Goal: Transaction & Acquisition: Subscribe to service/newsletter

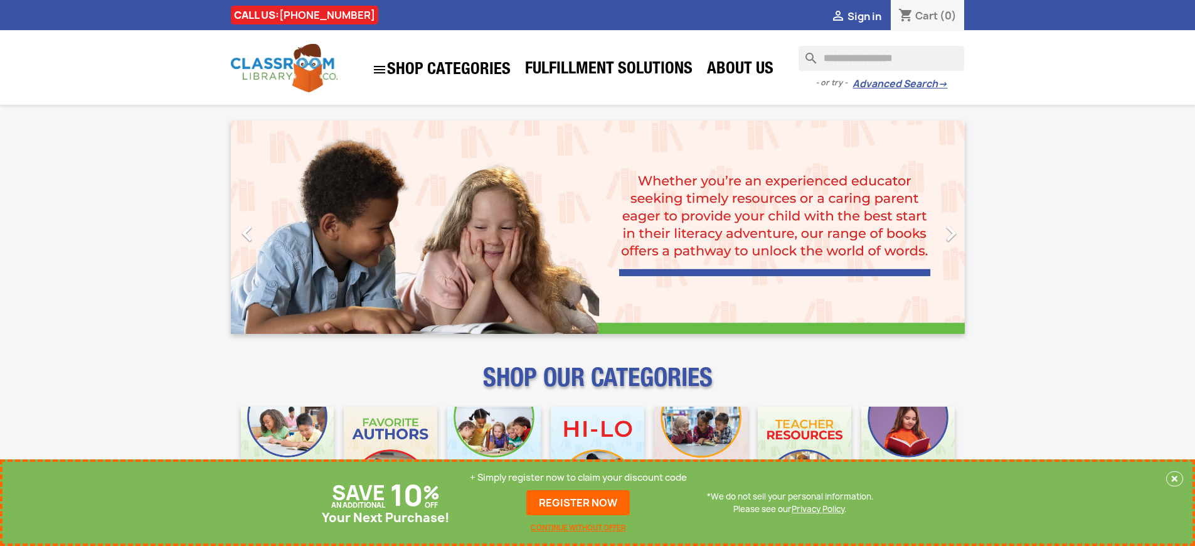
click at [579, 478] on p "+ Simply register now to claim your discount code" at bounding box center [578, 477] width 217 height 13
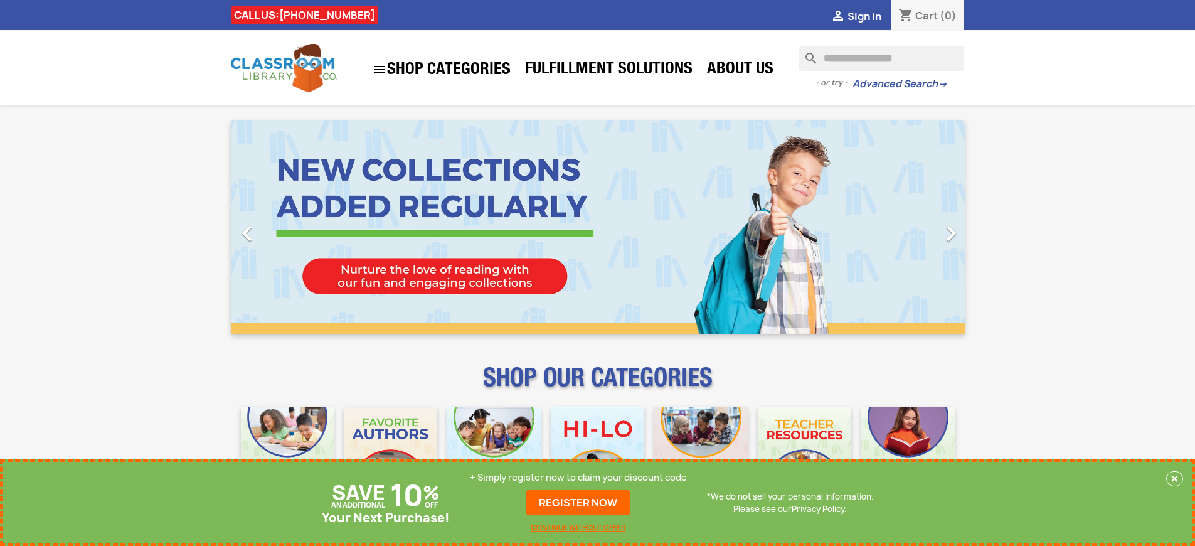
click at [579, 478] on p "+ Simply register now to claim your discount code" at bounding box center [578, 477] width 217 height 13
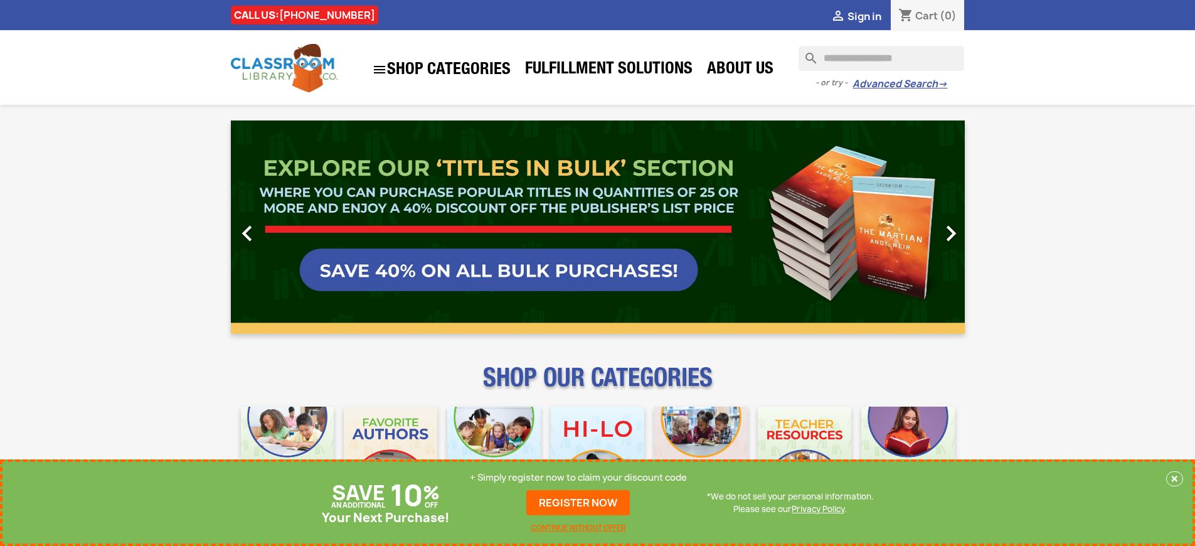
click at [579, 478] on p "+ Simply register now to claim your discount code" at bounding box center [578, 477] width 217 height 13
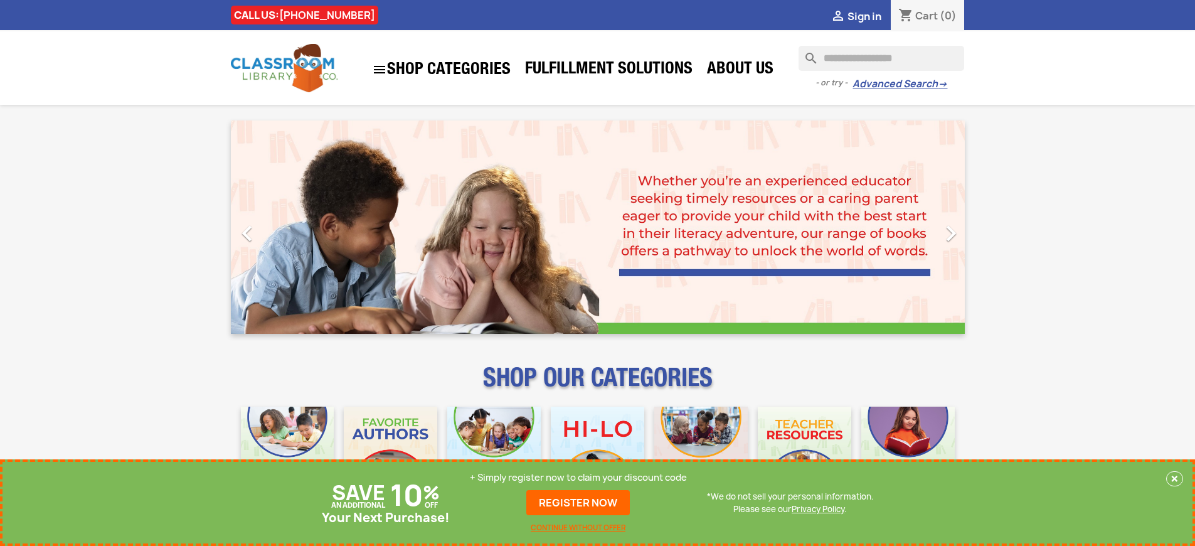
click at [579, 478] on p "+ Simply register now to claim your discount code" at bounding box center [578, 477] width 217 height 13
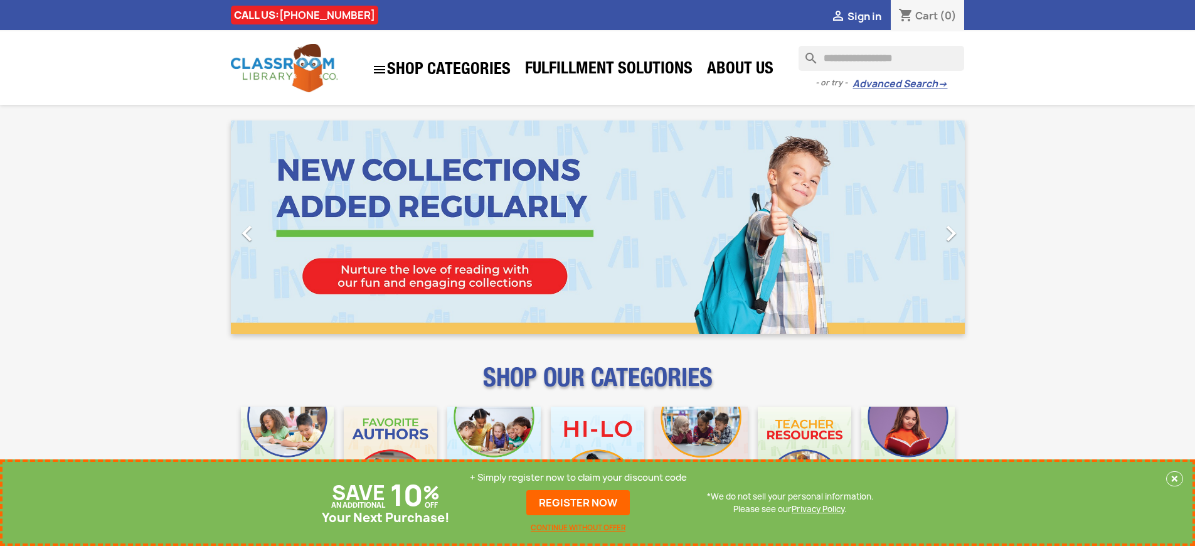
click at [579, 478] on p "+ Simply register now to claim your discount code" at bounding box center [578, 477] width 217 height 13
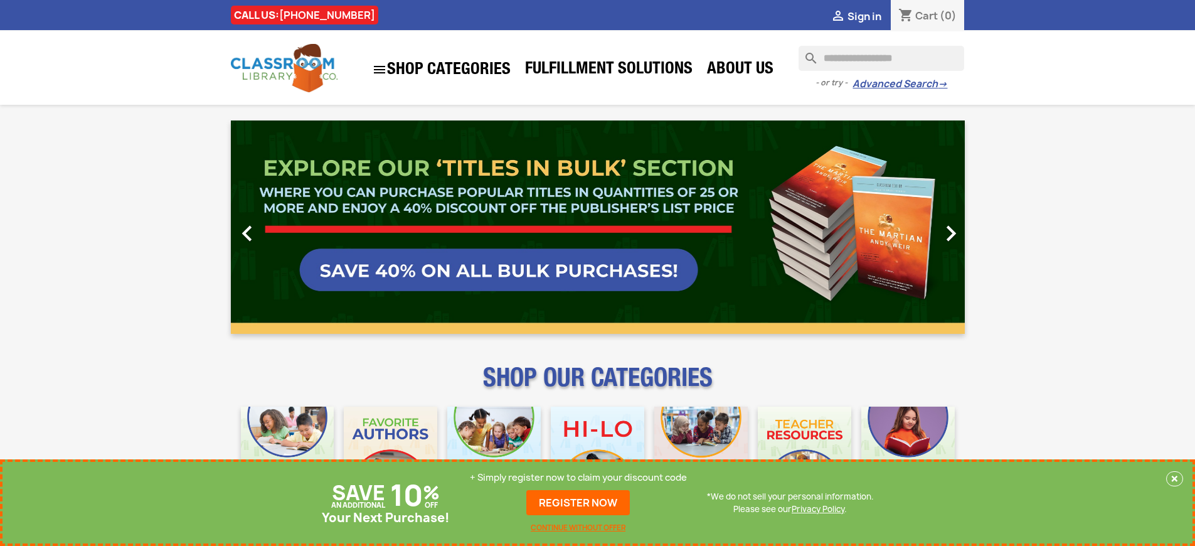
click at [579, 478] on p "+ Simply register now to claim your discount code" at bounding box center [578, 477] width 217 height 13
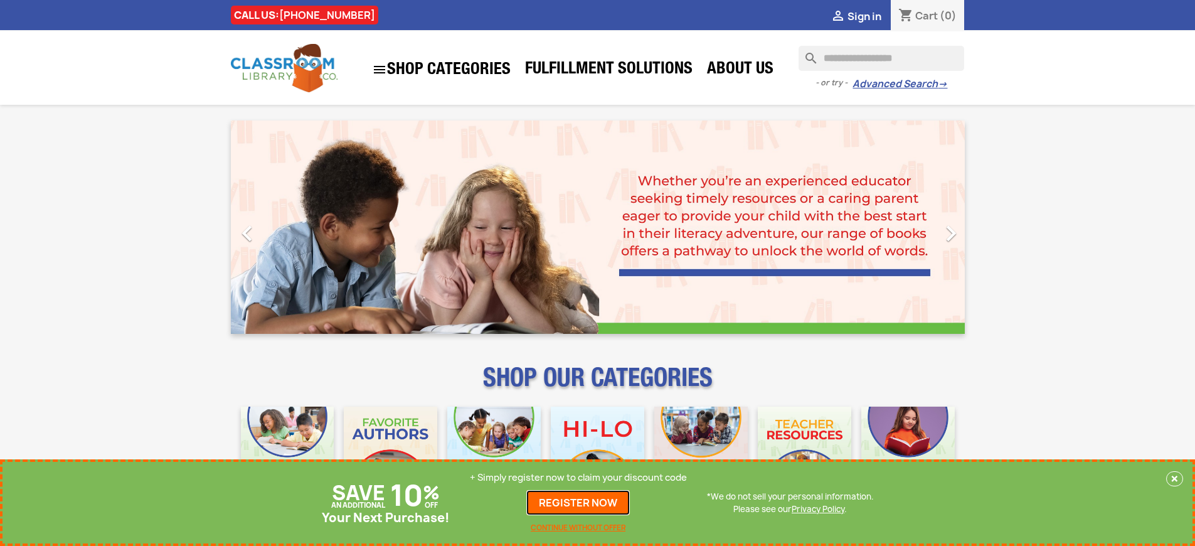
click at [579, 503] on link "REGISTER NOW" at bounding box center [579, 502] width 104 height 25
click at [579, 478] on p "+ Simply register now to claim your discount code" at bounding box center [578, 477] width 217 height 13
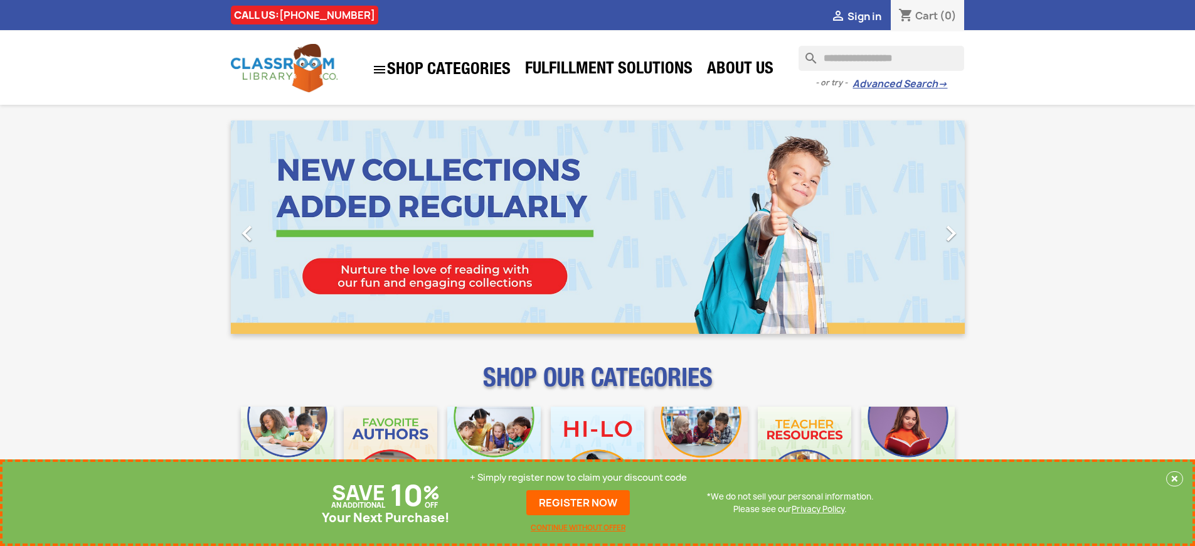
click at [579, 478] on p "+ Simply register now to claim your discount code" at bounding box center [578, 477] width 217 height 13
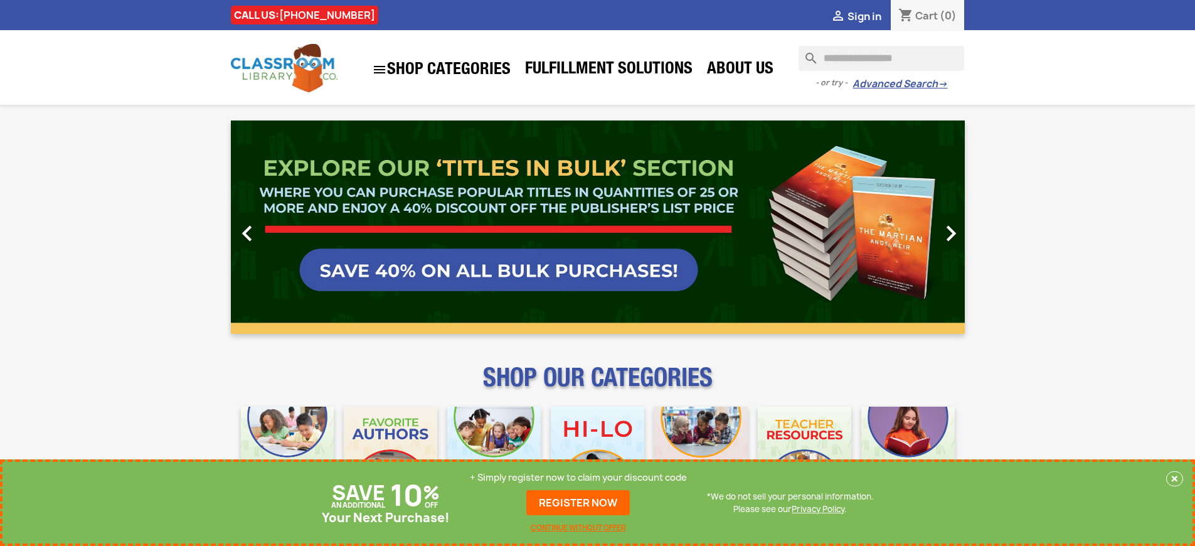
click at [579, 503] on link "REGISTER NOW" at bounding box center [579, 502] width 104 height 25
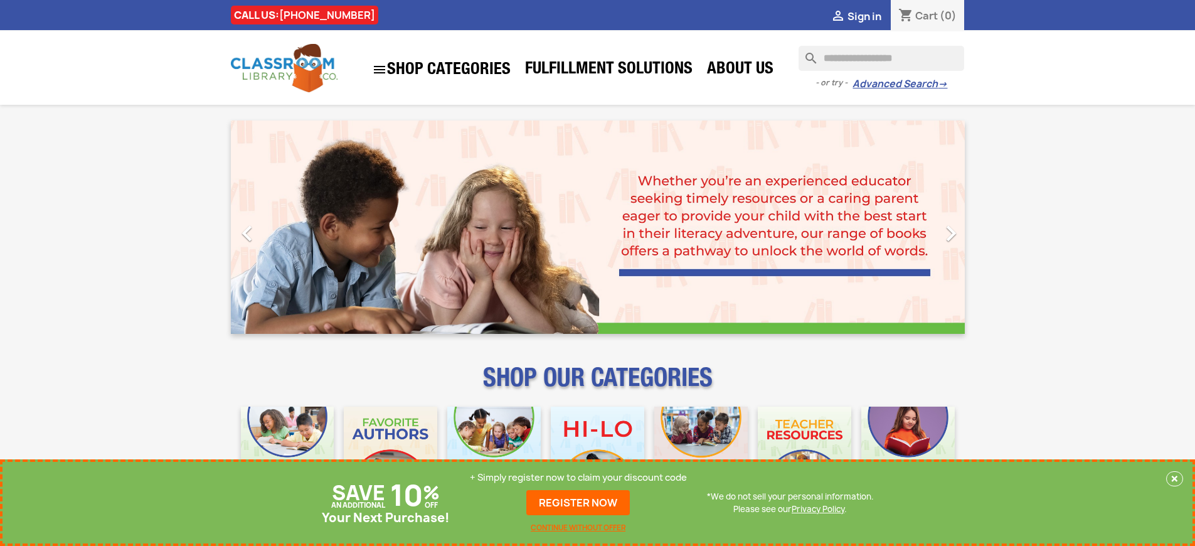
click at [579, 478] on p "+ Simply register now to claim your discount code" at bounding box center [578, 477] width 217 height 13
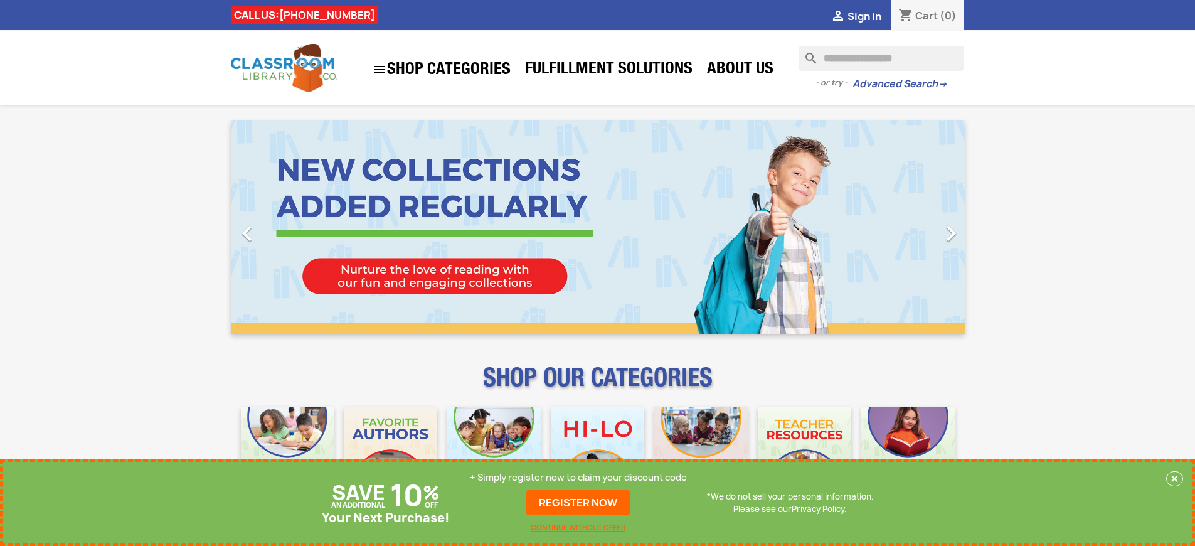
click at [579, 478] on p "+ Simply register now to claim your discount code" at bounding box center [578, 477] width 217 height 13
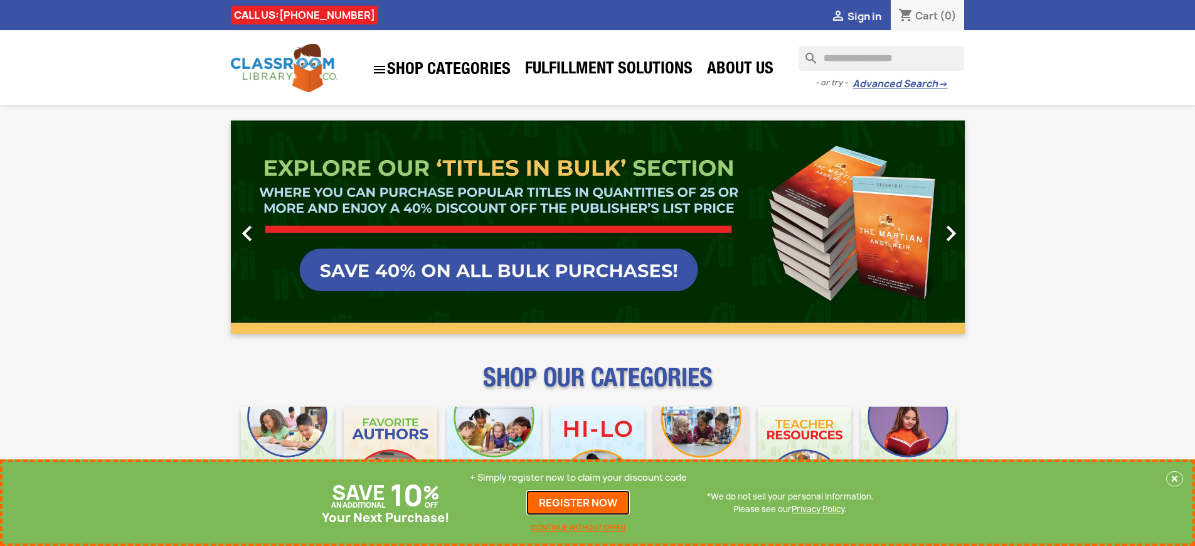
click at [579, 503] on link "REGISTER NOW" at bounding box center [579, 502] width 104 height 25
